Goal: Transaction & Acquisition: Purchase product/service

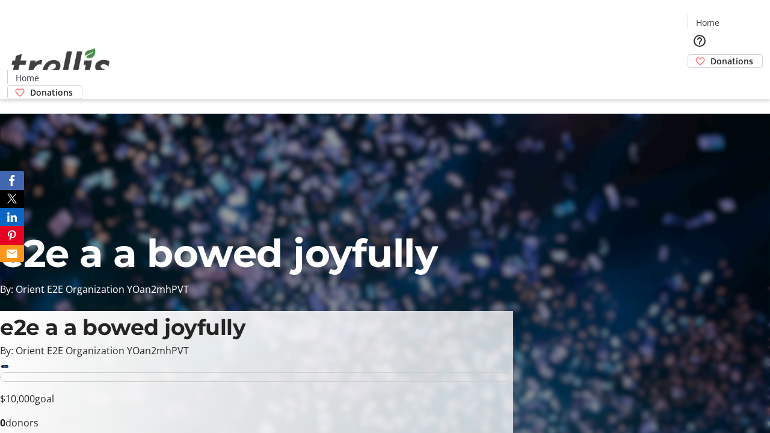
click at [711, 55] on span "Donations" at bounding box center [732, 61] width 43 height 13
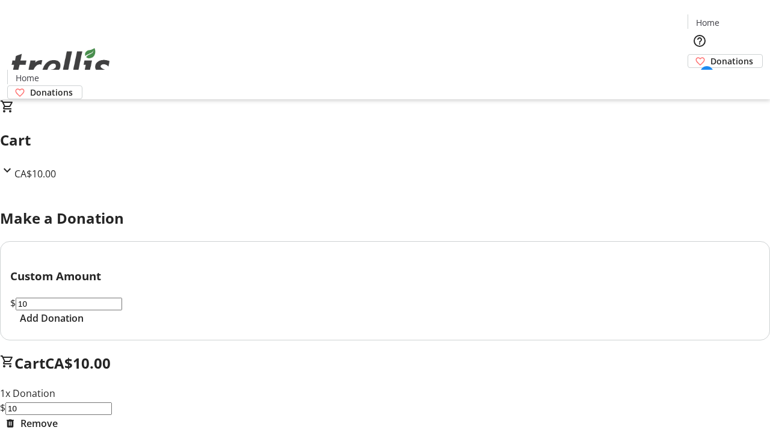
select select "CA"
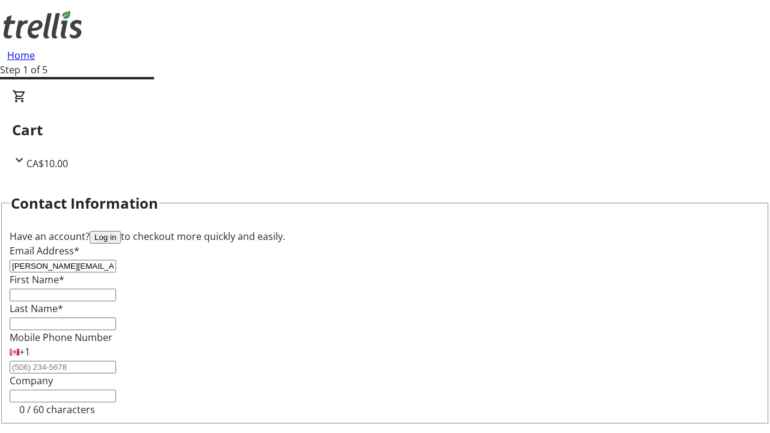
type input "[PERSON_NAME][EMAIL_ADDRESS][DOMAIN_NAME]"
type input "[PERSON_NAME]"
type input "[STREET_ADDRESS][PERSON_NAME]"
type input "Kelowna"
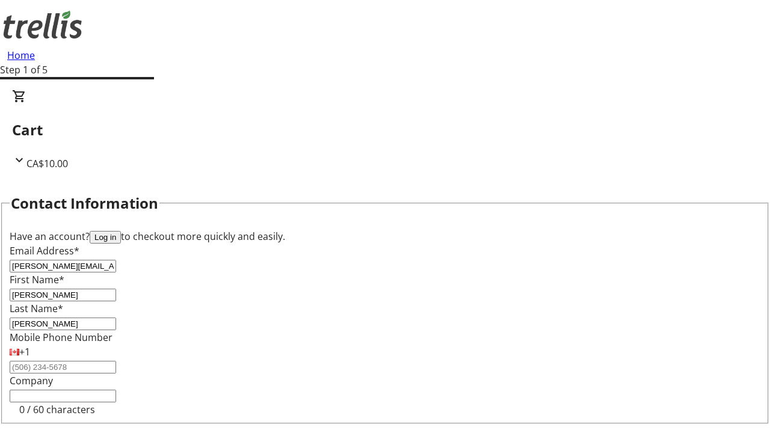
select select "BC"
type input "Kelowna"
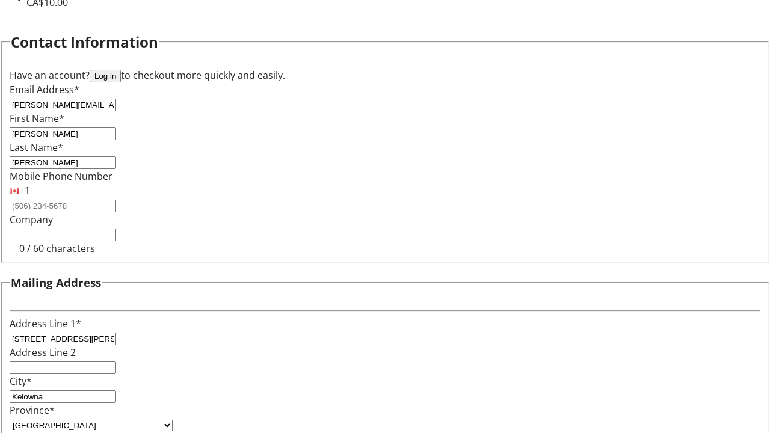
type input "V1Y 0C2"
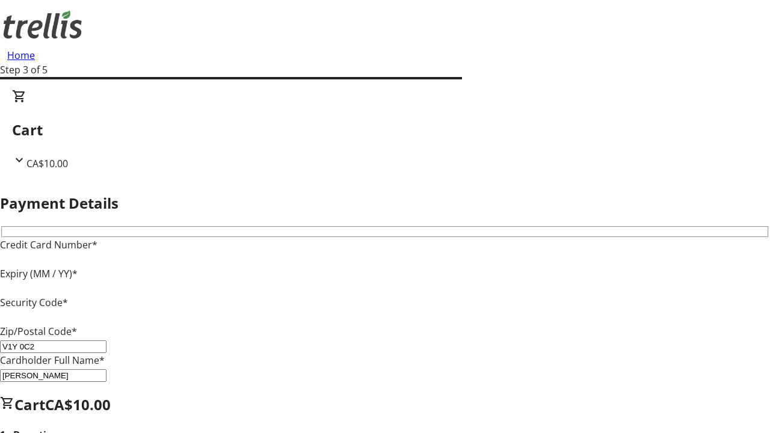
type input "V1Y 0C2"
